Goal: Navigation & Orientation: Find specific page/section

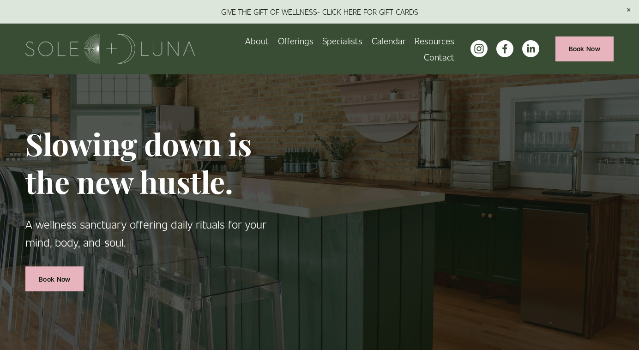
click at [0, 0] on span "Wellness Experiences" at bounding box center [0, 0] width 0 height 0
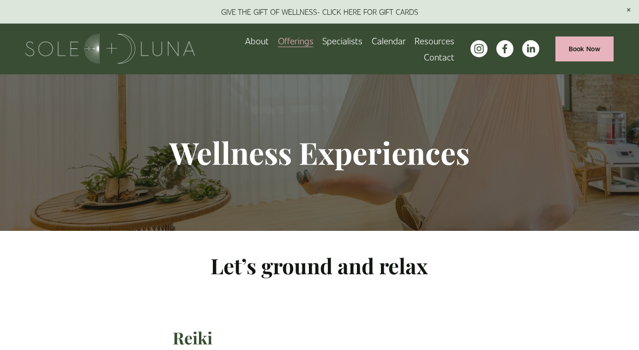
click at [0, 0] on span "Rituals" at bounding box center [0, 0] width 0 height 0
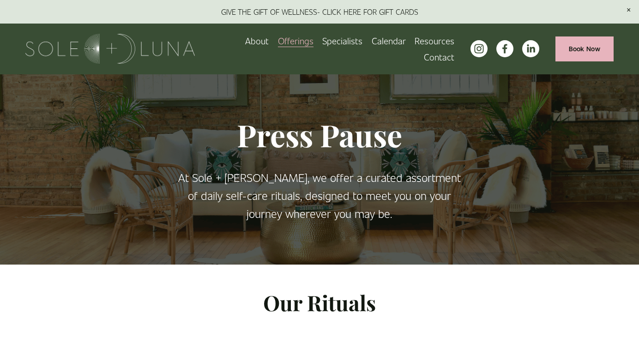
click at [346, 42] on link "Specialists" at bounding box center [342, 41] width 40 height 16
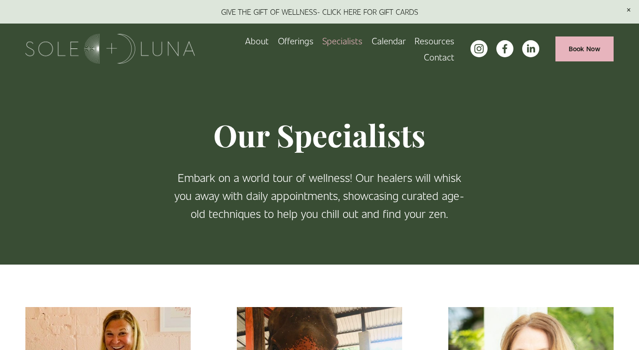
click at [0, 0] on span "Meditations" at bounding box center [0, 0] width 0 height 0
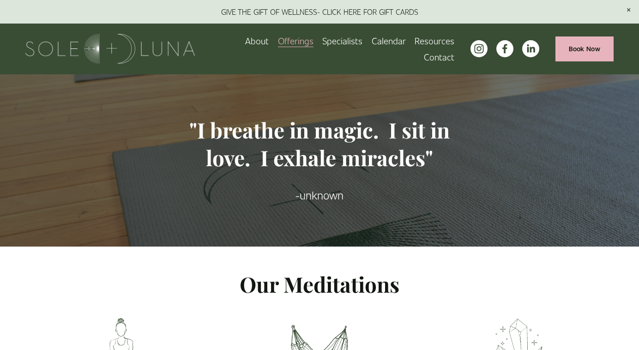
click at [263, 40] on link "About" at bounding box center [257, 41] width 24 height 16
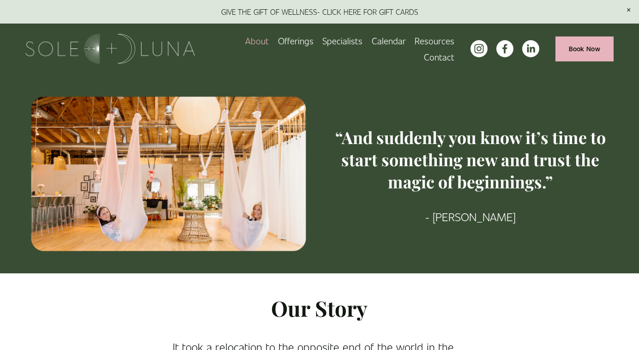
click at [0, 0] on span "Charm School!" at bounding box center [0, 0] width 0 height 0
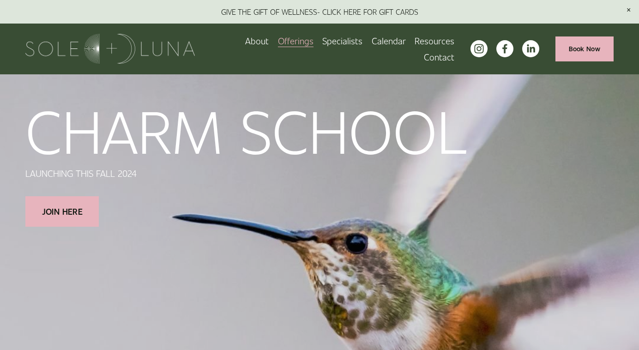
click at [0, 0] on span "Wellness Experiences" at bounding box center [0, 0] width 0 height 0
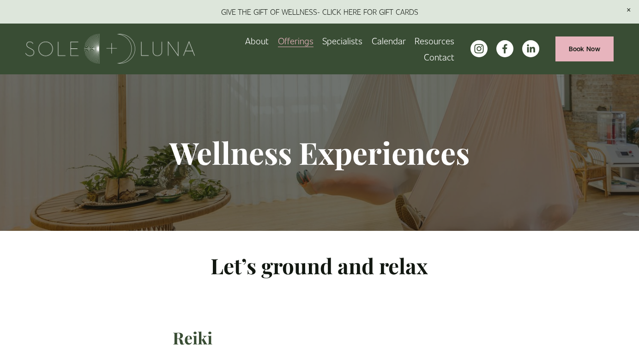
click at [0, 0] on span "Rituals" at bounding box center [0, 0] width 0 height 0
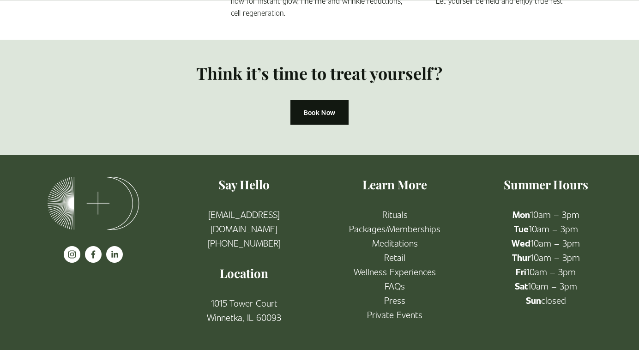
scroll to position [914, 0]
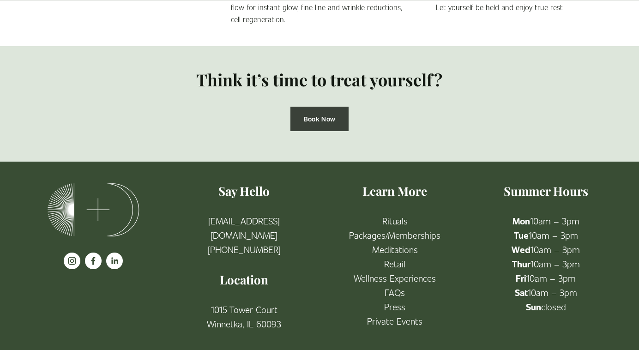
click at [316, 121] on link "Book Now" at bounding box center [320, 119] width 58 height 24
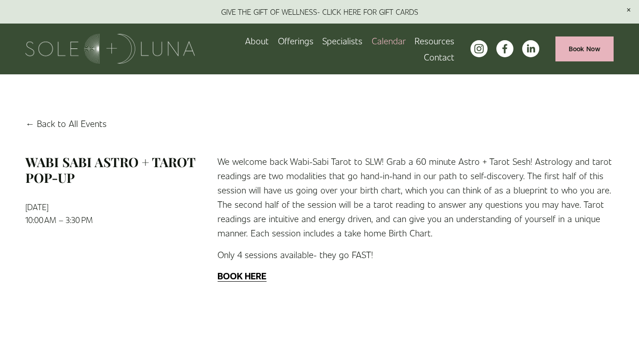
click at [390, 39] on link "Calendar" at bounding box center [389, 41] width 34 height 16
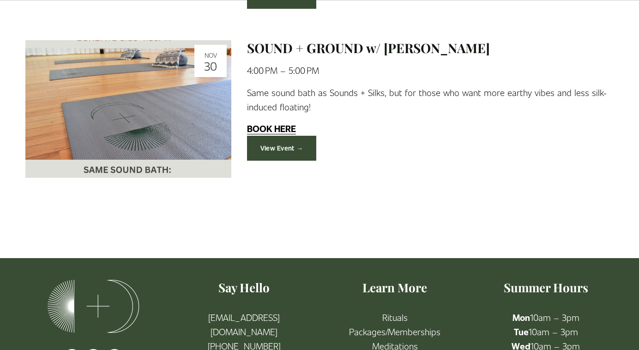
scroll to position [3875, 0]
